Goal: Task Accomplishment & Management: Use online tool/utility

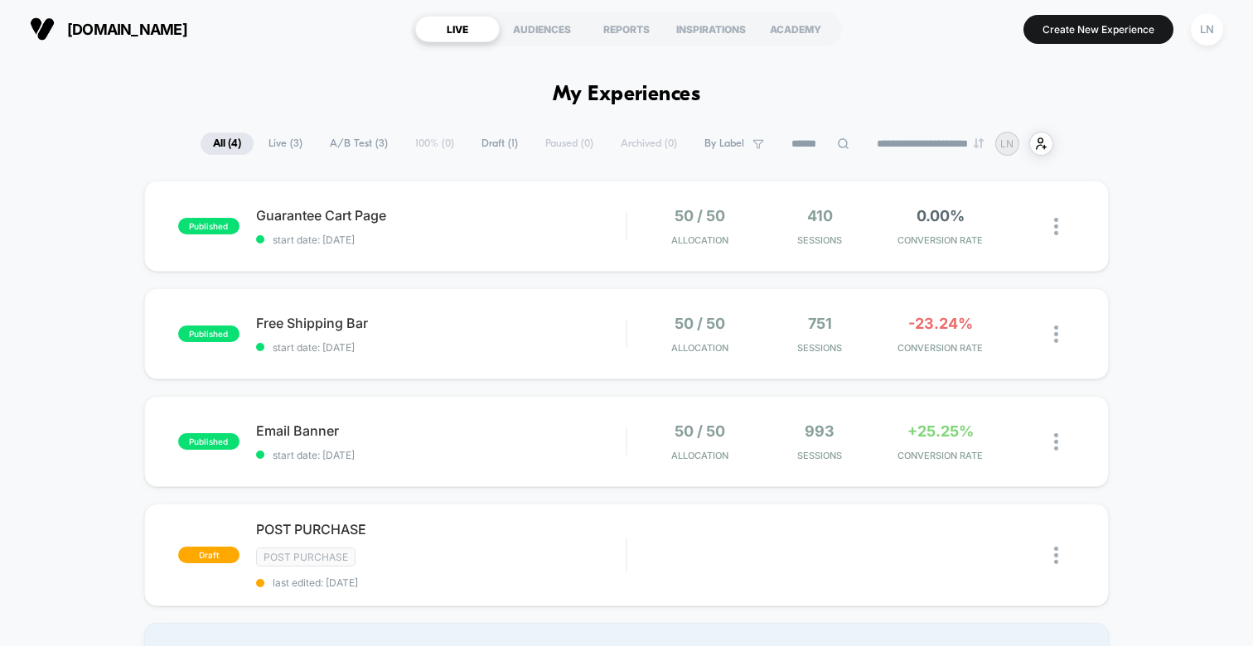
click at [1210, 293] on div "published Guarantee Cart Page start date: [DATE] 50 / 50 Allocation 410 Session…" at bounding box center [626, 435] width 1253 height 509
click at [334, 322] on span "Free Shipping Bar Click to edit experience details" at bounding box center [441, 323] width 370 height 17
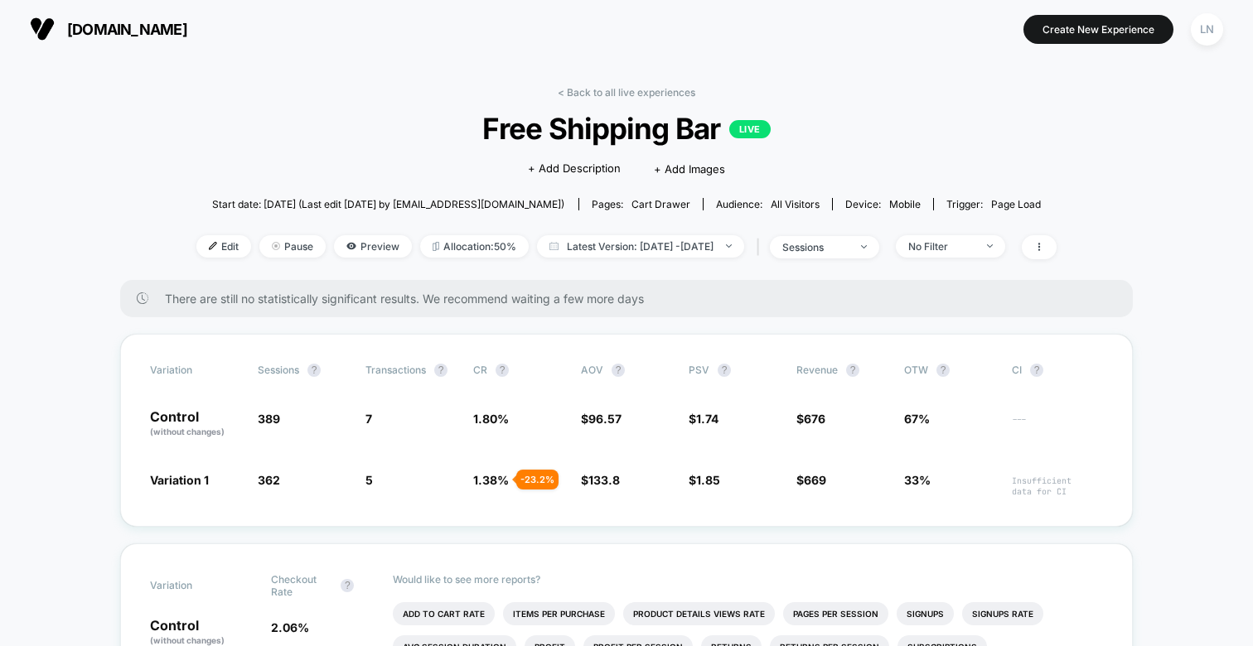
scroll to position [273, 0]
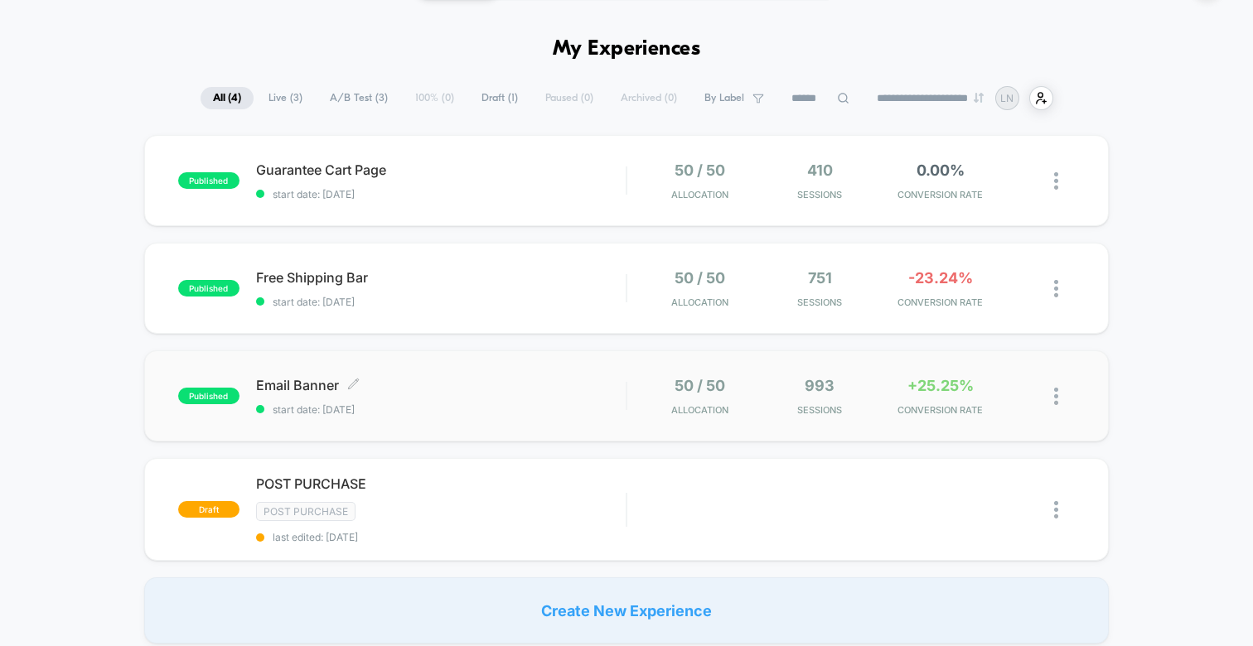
click at [300, 381] on span "Email Banner Click to edit experience details" at bounding box center [441, 385] width 370 height 17
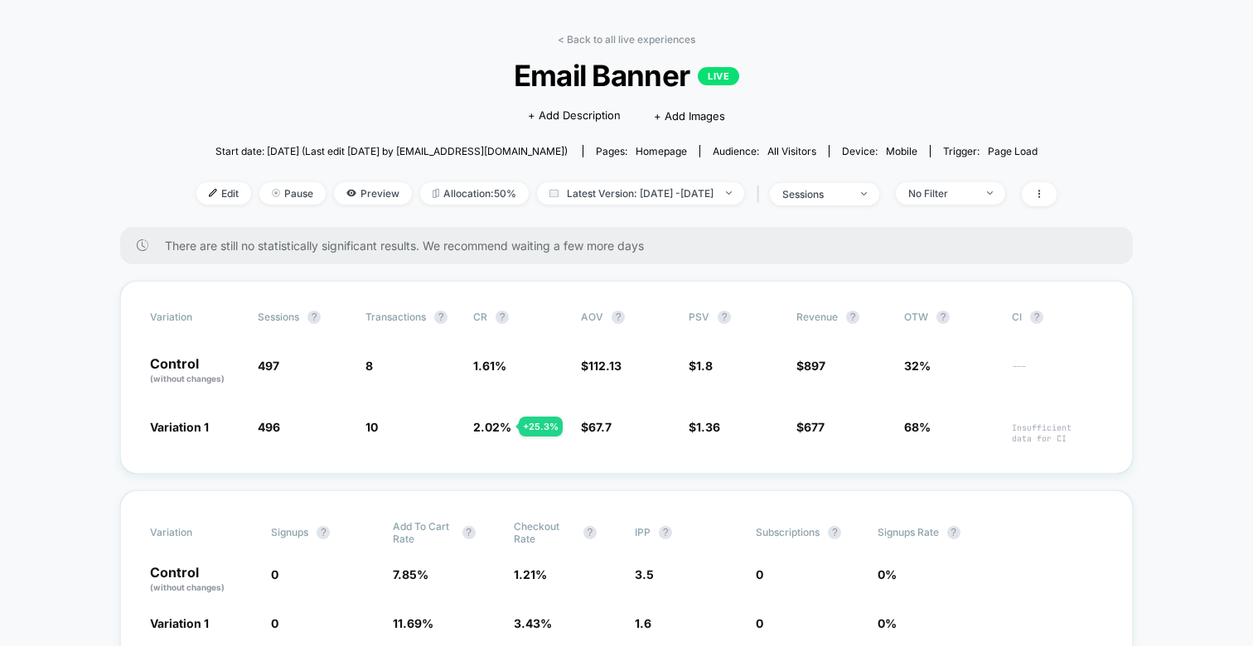
scroll to position [56, 0]
